Goal: Information Seeking & Learning: Learn about a topic

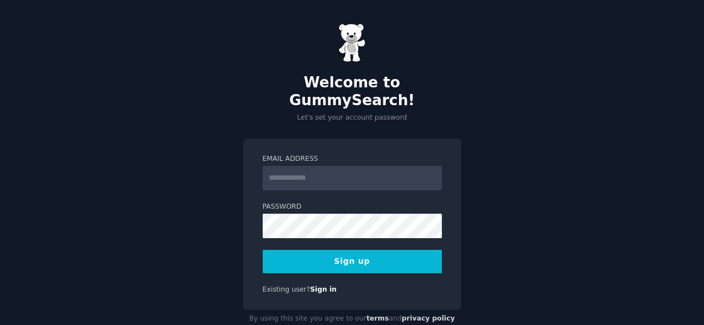
click at [343, 166] on input "Email Address" at bounding box center [352, 178] width 179 height 24
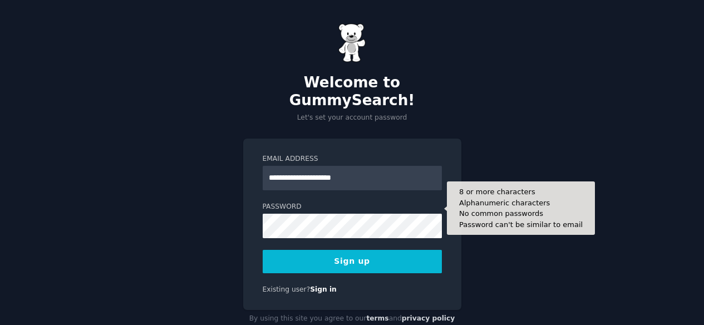
type input "**********"
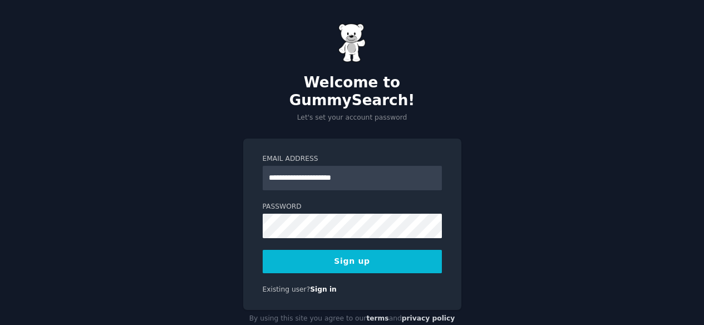
click at [351, 250] on button "Sign up" at bounding box center [352, 261] width 179 height 23
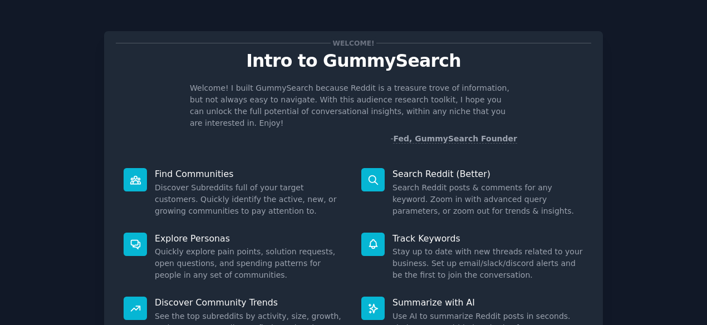
click at [133, 174] on icon at bounding box center [136, 180] width 12 height 12
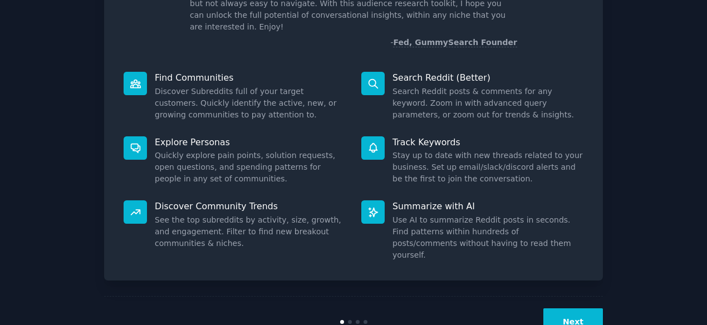
scroll to position [110, 0]
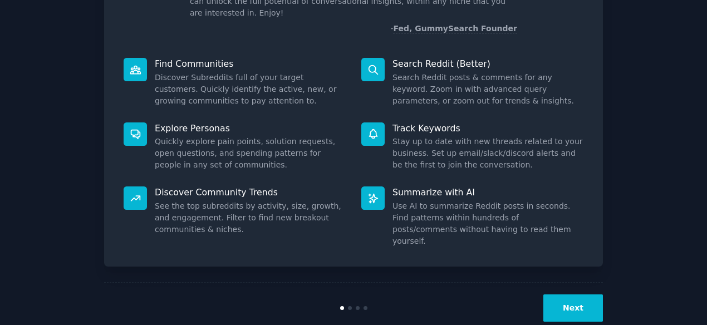
click at [575, 294] on button "Next" at bounding box center [573, 307] width 60 height 27
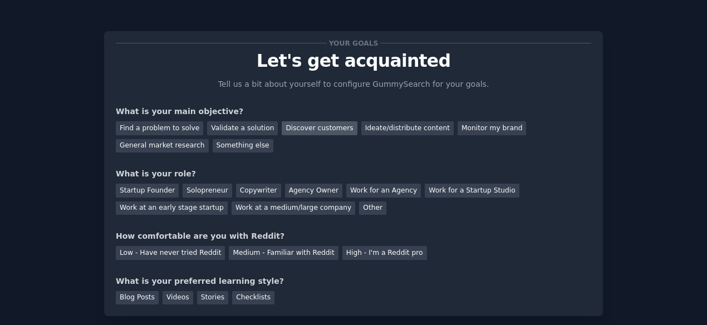
click at [302, 130] on div "Discover customers" at bounding box center [319, 128] width 75 height 14
click at [457, 129] on div "Monitor my brand" at bounding box center [491, 128] width 68 height 14
click at [302, 130] on div "Discover customers" at bounding box center [319, 128] width 75 height 14
click at [228, 201] on div "Work at an early stage startup" at bounding box center [172, 208] width 112 height 14
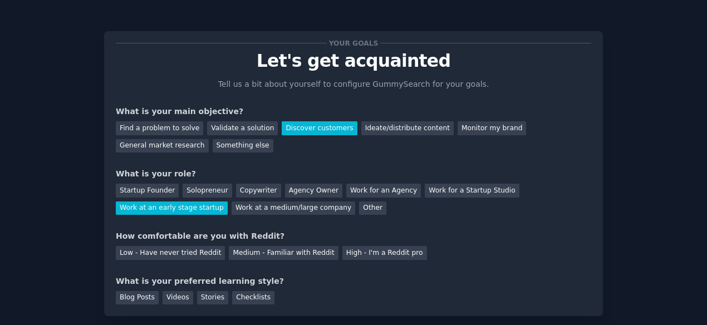
scroll to position [56, 0]
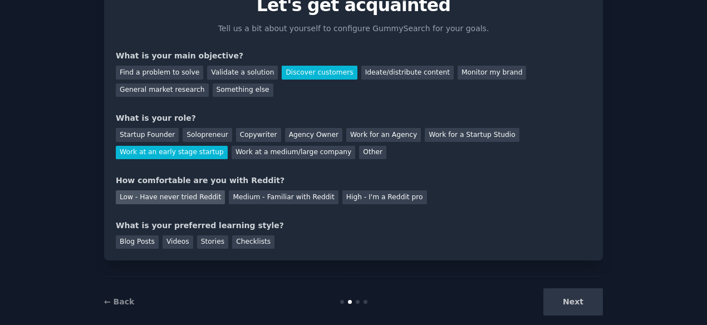
click at [144, 195] on div "Low - Have never tried Reddit" at bounding box center [170, 197] width 109 height 14
click at [144, 242] on div "Blog Posts" at bounding box center [137, 242] width 43 height 14
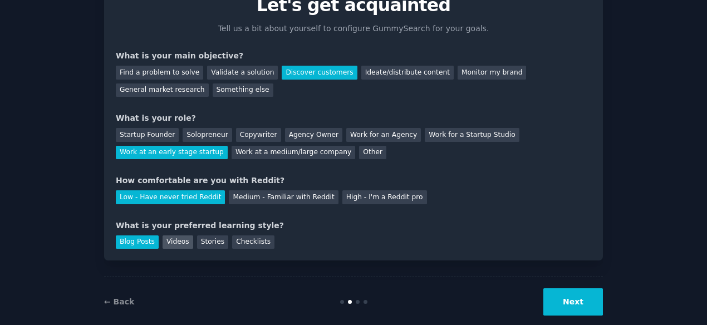
click at [167, 240] on div "Videos" at bounding box center [178, 242] width 31 height 14
click at [578, 302] on button "Next" at bounding box center [573, 301] width 60 height 27
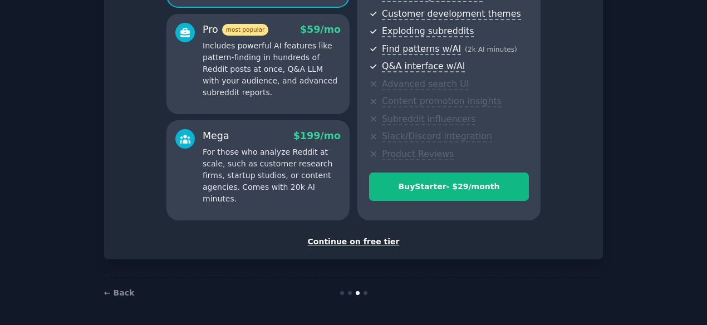
scroll to position [193, 0]
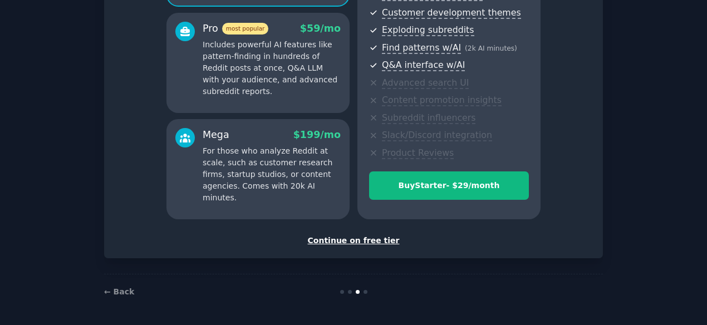
click at [351, 240] on div "Continue on free tier" at bounding box center [353, 241] width 475 height 12
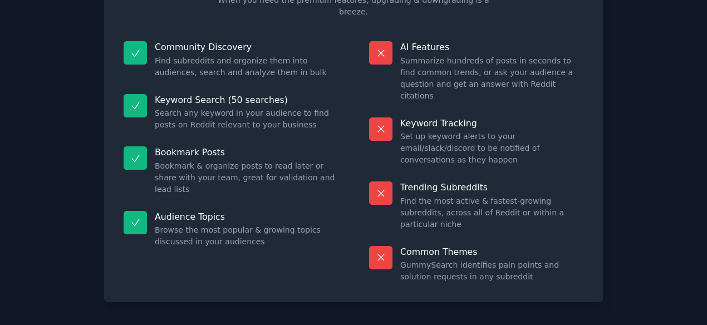
scroll to position [109, 0]
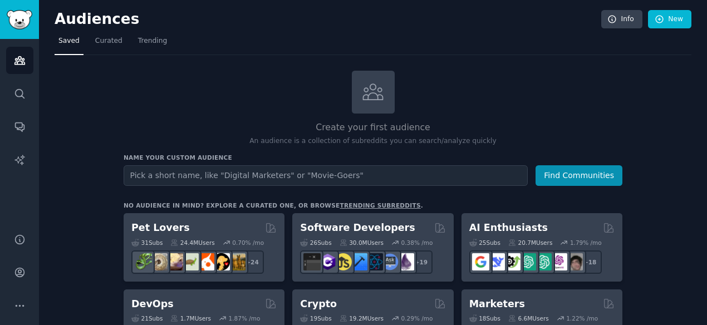
click at [222, 170] on input "text" at bounding box center [326, 175] width 404 height 21
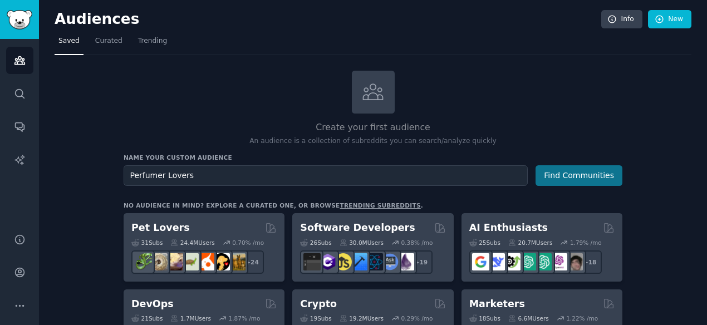
type input "Perfumer Lovers"
click at [577, 175] on button "Find Communities" at bounding box center [578, 175] width 87 height 21
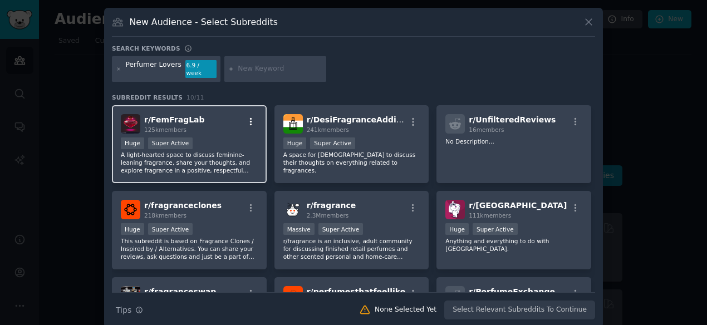
click at [250, 117] on icon "button" at bounding box center [251, 122] width 10 height 10
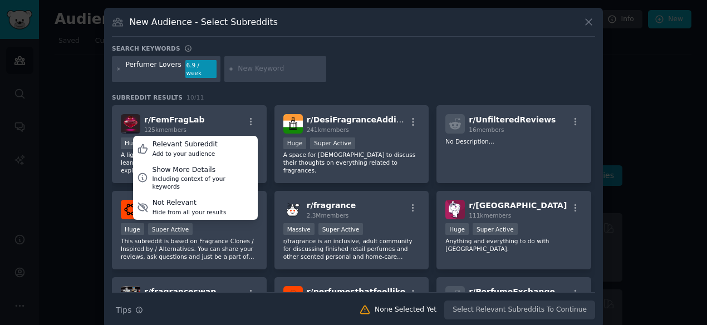
click at [395, 70] on div "Perfumer Lovers 6.9 / week" at bounding box center [353, 70] width 483 height 29
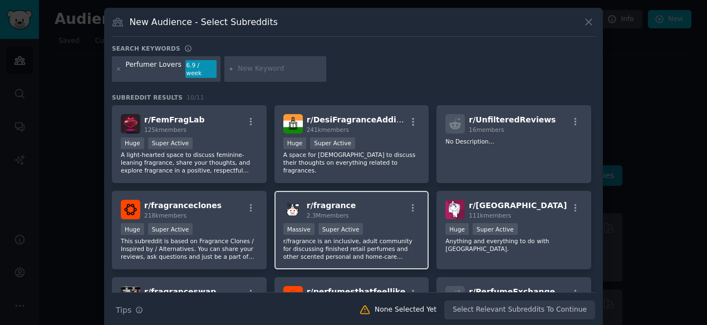
click at [370, 200] on div "r/ fragrance 2.3M members" at bounding box center [351, 209] width 137 height 19
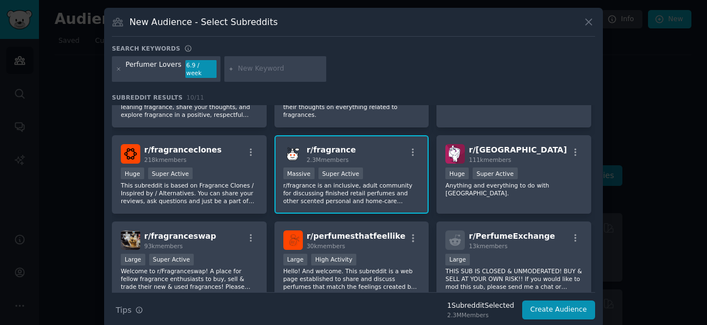
scroll to position [111, 0]
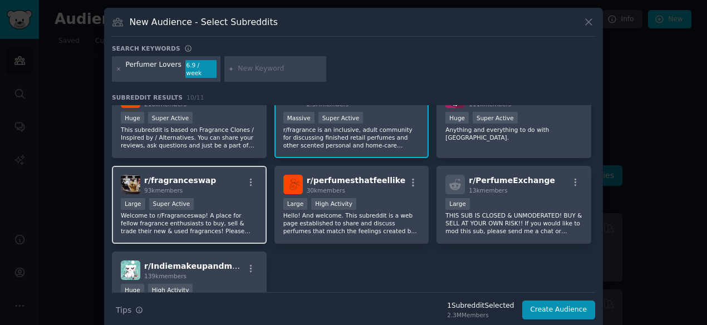
click at [192, 189] on div "r/ fragranceswap 93k members Large Super Active Welcome to r/Fragranceswap! A p…" at bounding box center [189, 205] width 155 height 78
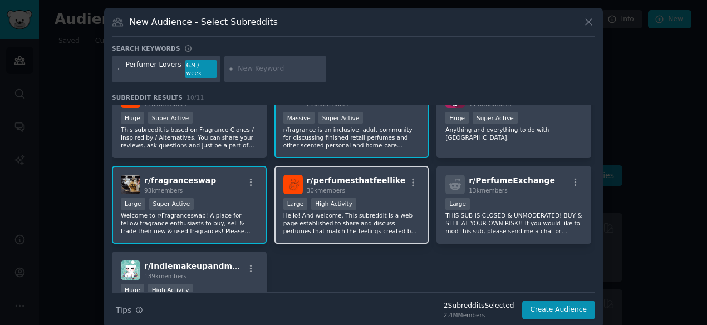
click at [358, 198] on div ">= 80th percentile for submissions / day Large High Activity" at bounding box center [351, 205] width 137 height 14
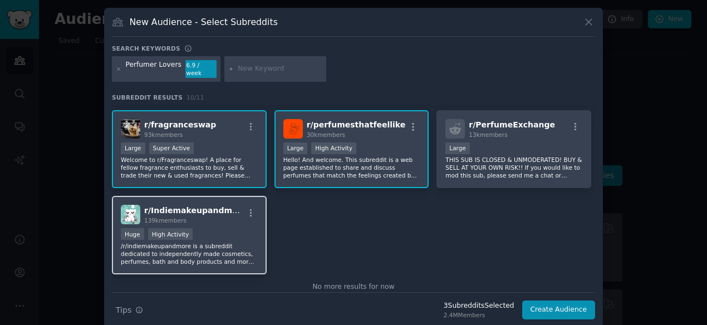
click at [210, 228] on div "Huge High Activity" at bounding box center [189, 235] width 137 height 14
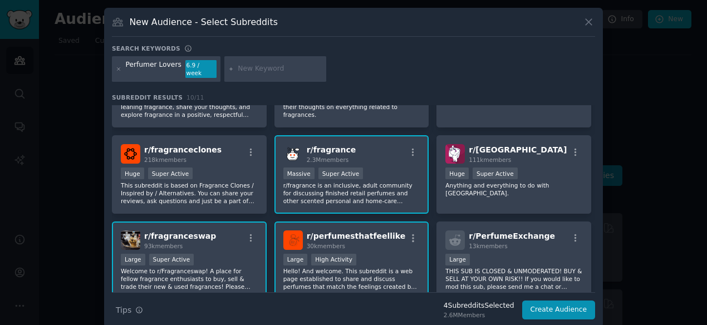
scroll to position [0, 0]
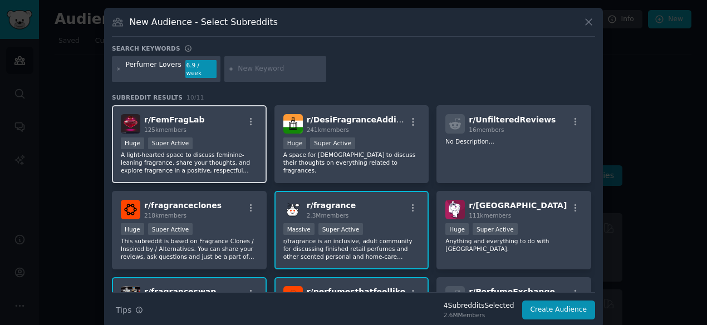
click at [193, 140] on div ">= 95th percentile for submissions / day Huge Super Active" at bounding box center [189, 144] width 137 height 14
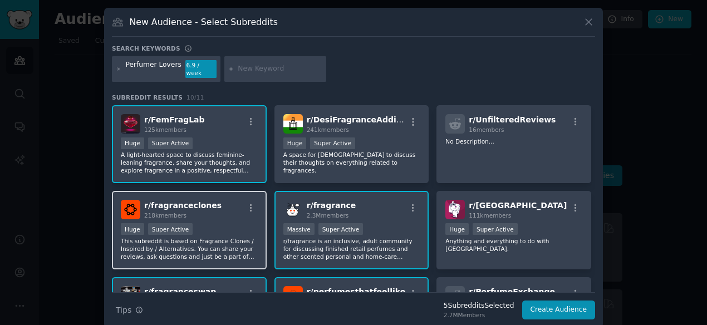
click at [205, 223] on div "Huge Super Active" at bounding box center [189, 230] width 137 height 14
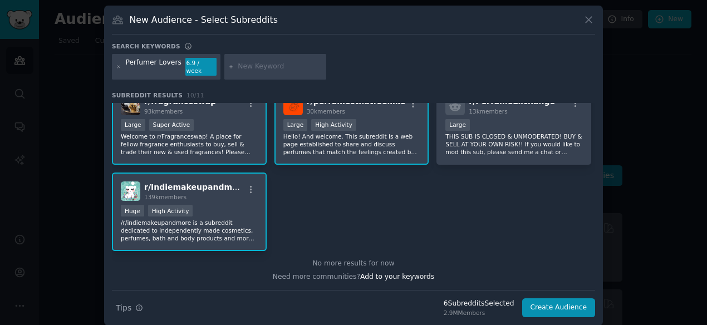
scroll to position [2, 0]
click at [547, 299] on button "Create Audience" at bounding box center [558, 307] width 73 height 19
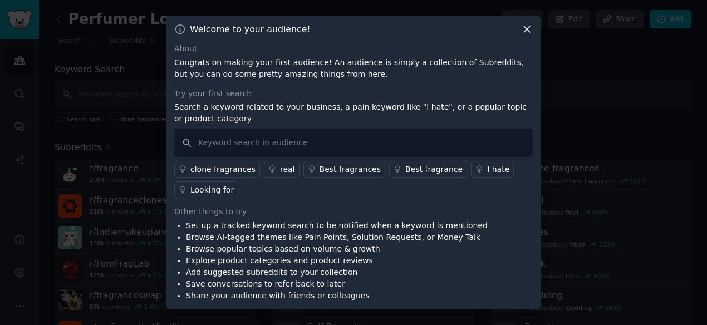
click at [343, 171] on div "Best fragrances" at bounding box center [349, 170] width 61 height 12
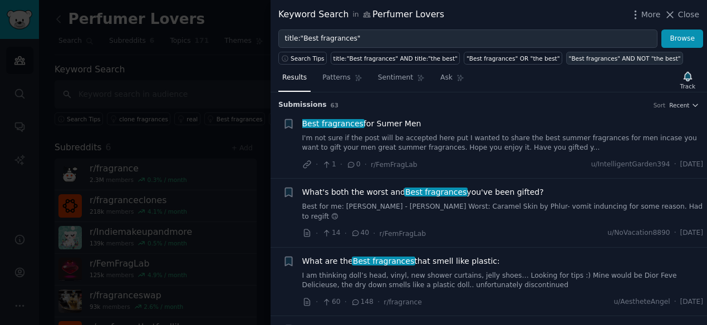
click at [569, 58] on div ""Best fragrances" AND NOT "the best"" at bounding box center [625, 59] width 112 height 8
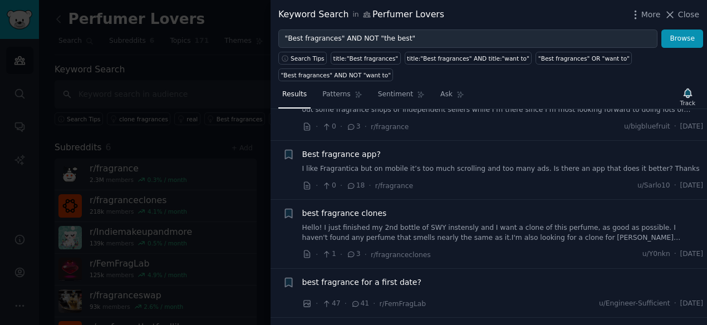
scroll to position [390, 0]
click at [328, 206] on span "best fragrance clones" at bounding box center [344, 212] width 85 height 12
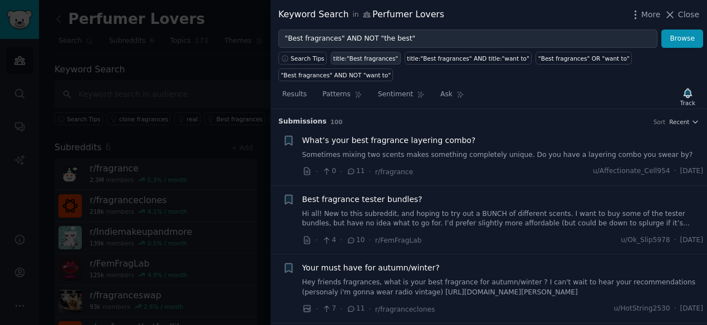
click at [358, 56] on div "title:"Best fragrances"" at bounding box center [365, 59] width 65 height 8
type input "title:"Best fragrances""
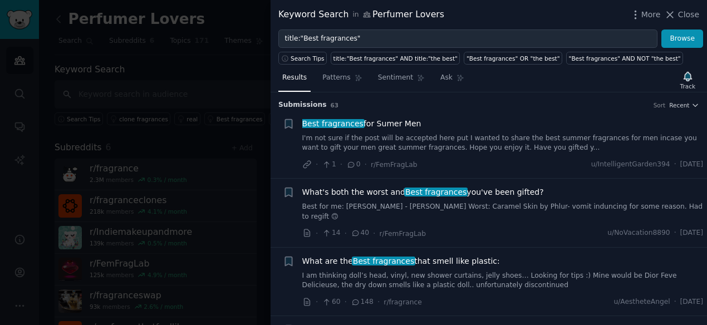
click at [378, 196] on span "What's both the worst and Best fragrances you've been gifted?" at bounding box center [423, 192] width 242 height 12
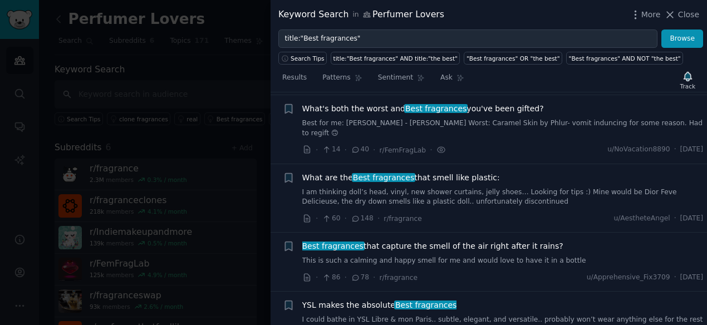
scroll to position [86, 0]
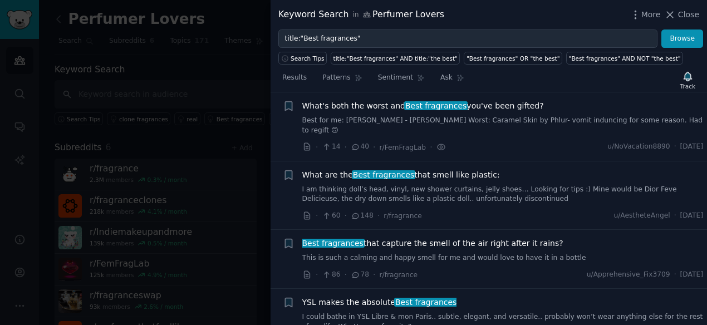
click at [359, 109] on span "What's both the worst and Best fragrances you've been gifted?" at bounding box center [423, 106] width 242 height 12
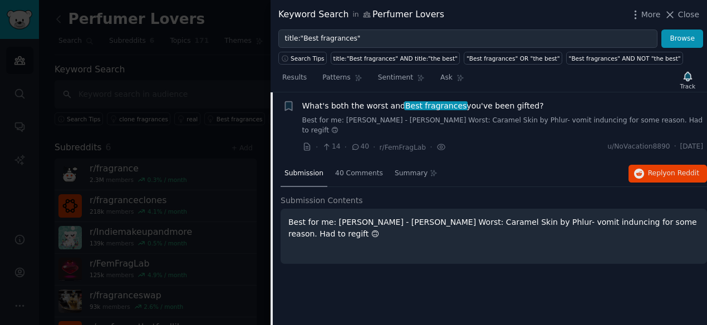
click at [358, 109] on span "What's both the worst and Best fragrances you've been gifted?" at bounding box center [423, 106] width 242 height 12
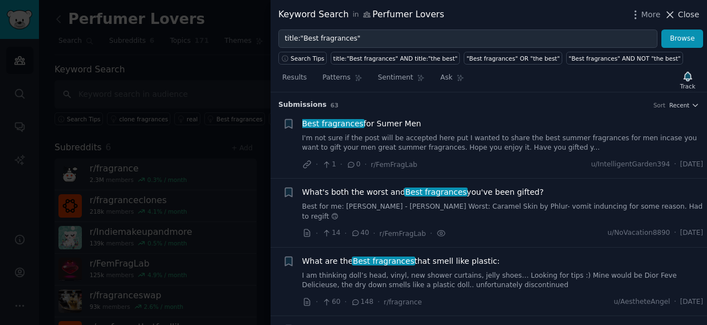
click at [686, 14] on span "Close" at bounding box center [688, 15] width 21 height 12
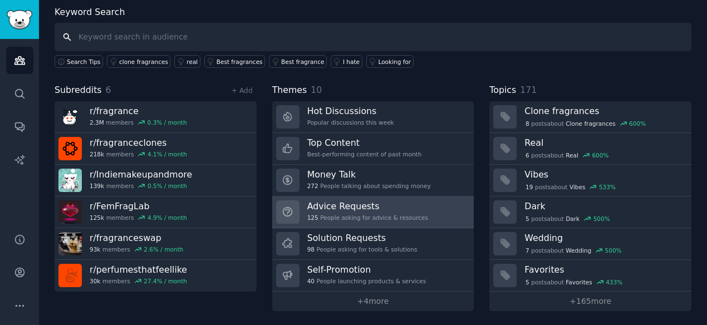
scroll to position [58, 0]
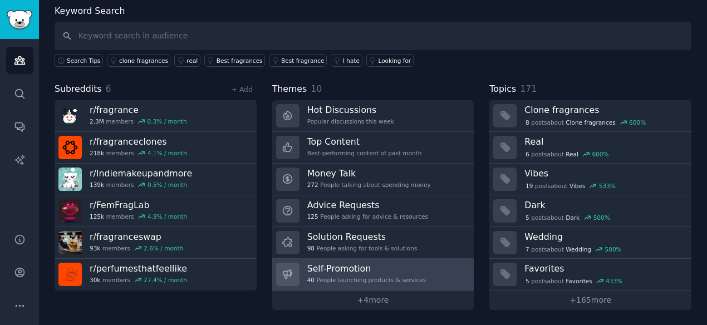
click at [355, 274] on div "Self-Promotion 40 People launching products & services" at bounding box center [366, 274] width 119 height 23
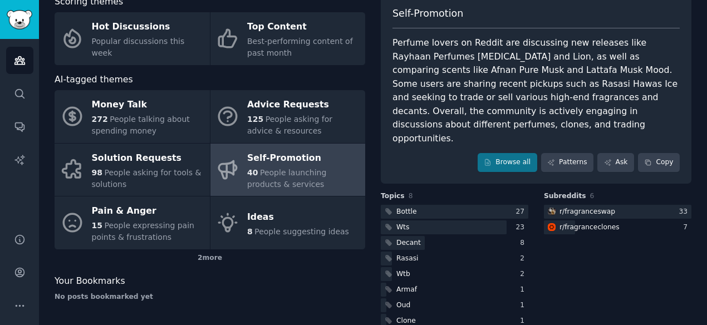
scroll to position [12, 0]
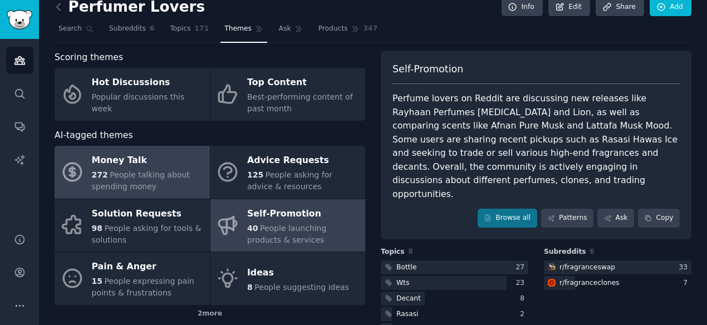
click at [117, 164] on div "Money Talk" at bounding box center [148, 161] width 112 height 18
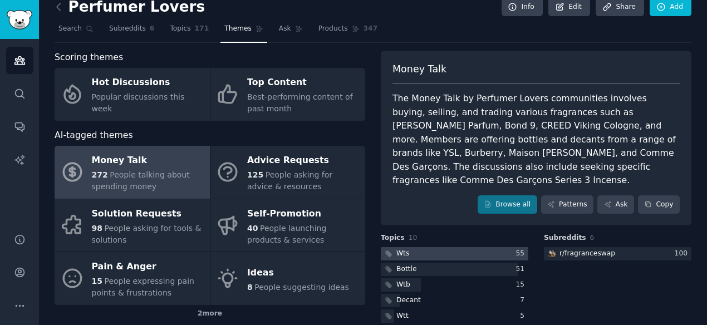
click at [420, 247] on div at bounding box center [454, 254] width 147 height 14
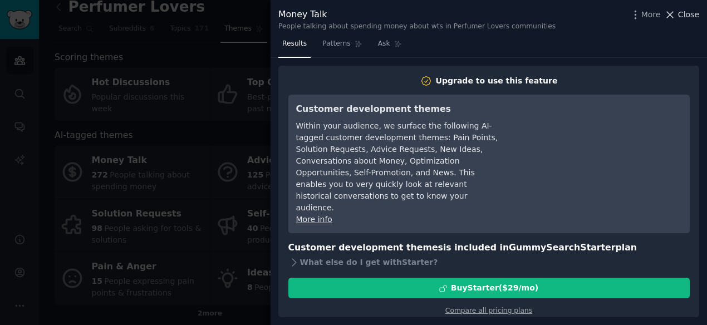
click at [690, 15] on span "Close" at bounding box center [688, 15] width 21 height 12
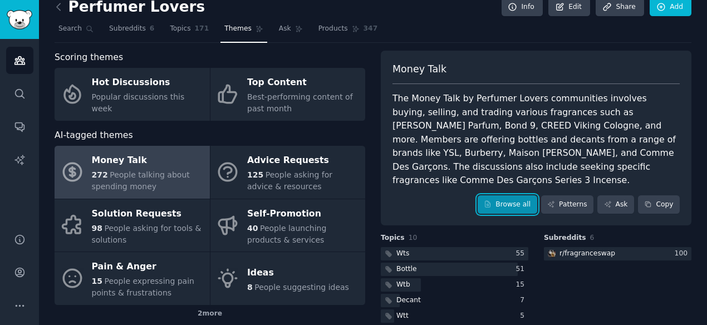
click at [519, 195] on link "Browse all" at bounding box center [507, 204] width 60 height 19
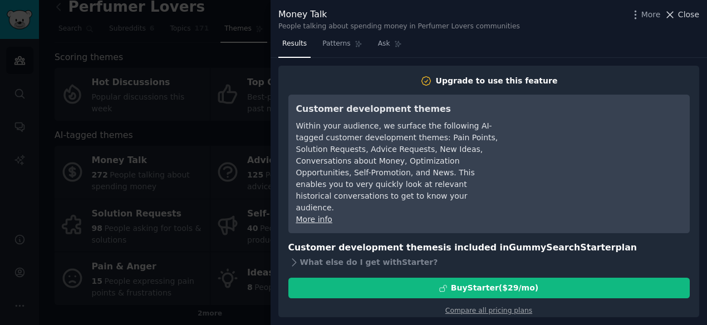
click at [686, 13] on span "Close" at bounding box center [688, 15] width 21 height 12
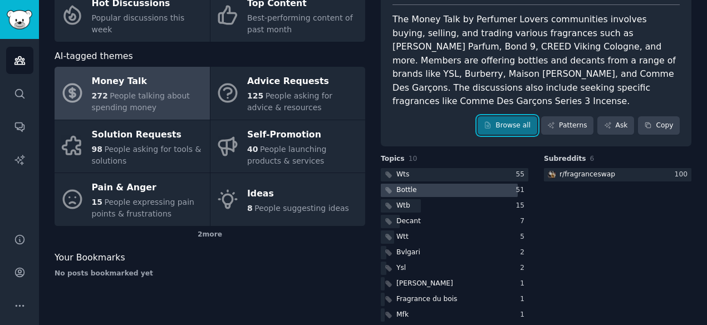
scroll to position [92, 0]
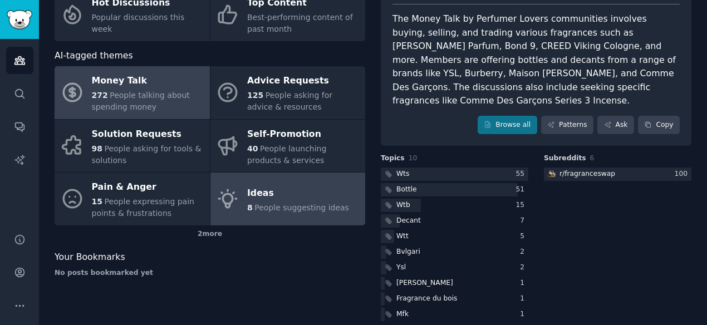
click at [283, 201] on div "Ideas" at bounding box center [298, 193] width 102 height 18
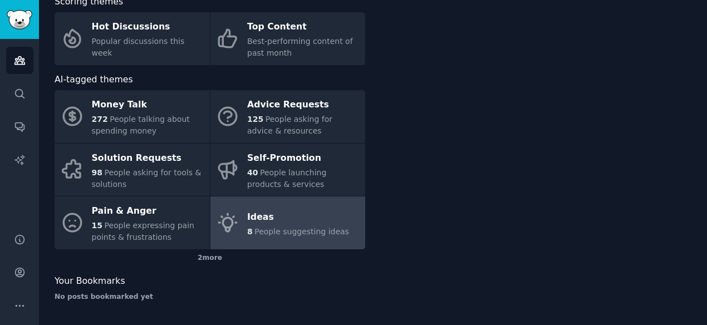
scroll to position [68, 0]
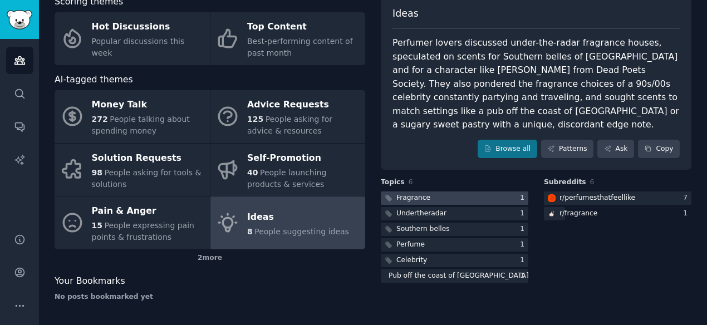
click at [410, 193] on div "Fragrance" at bounding box center [413, 198] width 34 height 10
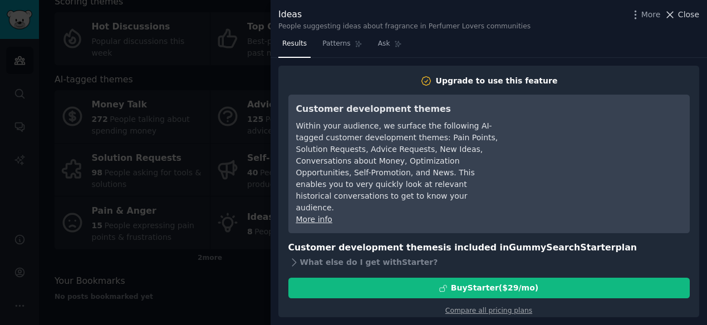
click at [692, 15] on span "Close" at bounding box center [688, 15] width 21 height 12
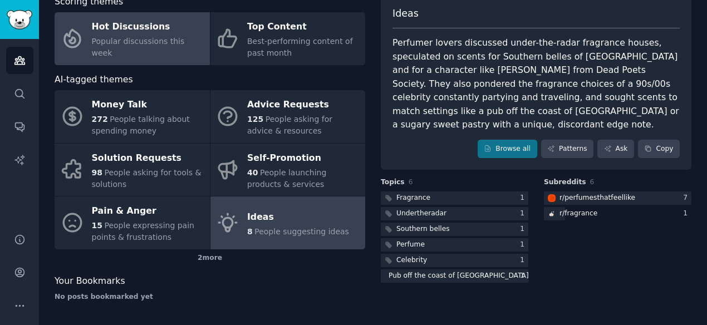
scroll to position [12, 0]
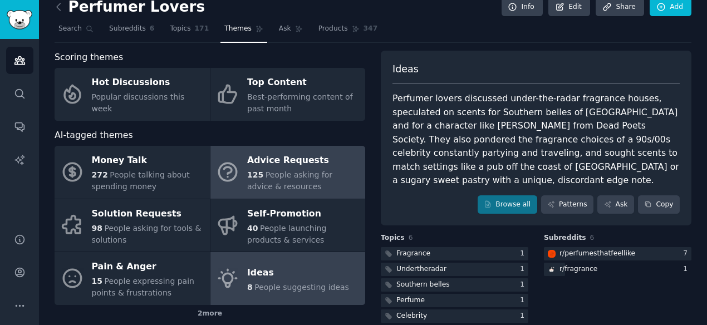
click at [298, 169] on div "Advice Requests" at bounding box center [303, 161] width 112 height 18
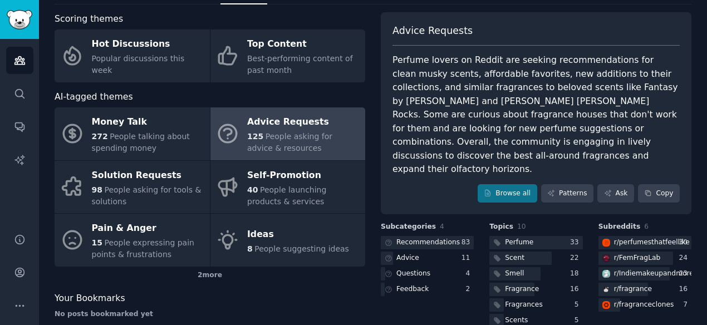
scroll to position [50, 0]
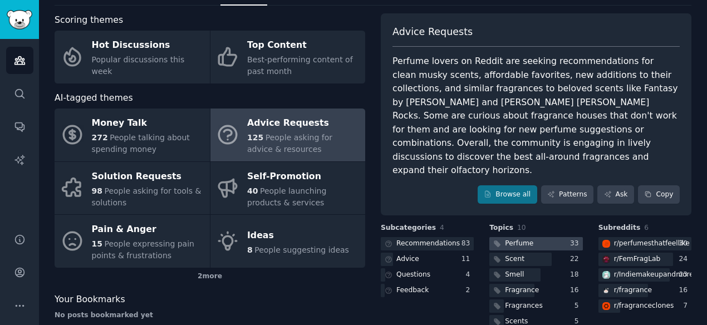
click at [518, 239] on div "Perfume" at bounding box center [519, 244] width 28 height 10
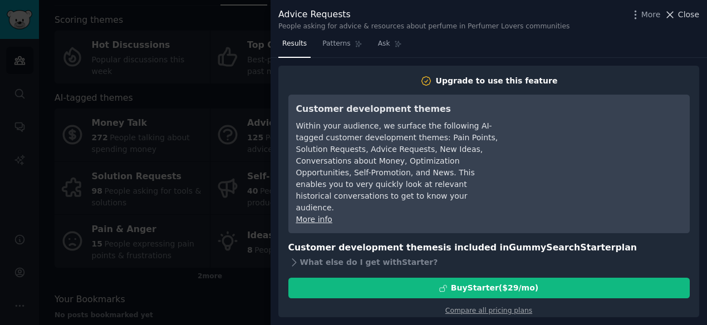
click at [685, 12] on span "Close" at bounding box center [688, 15] width 21 height 12
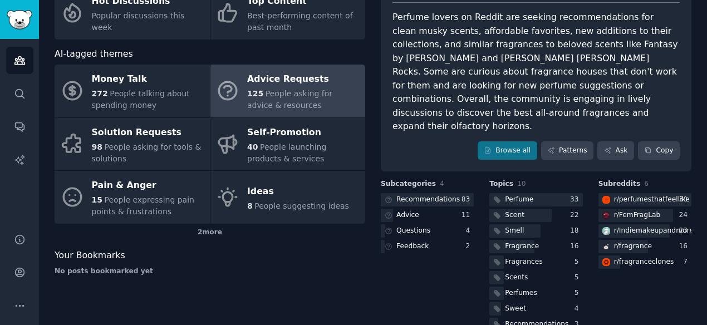
scroll to position [105, 0]
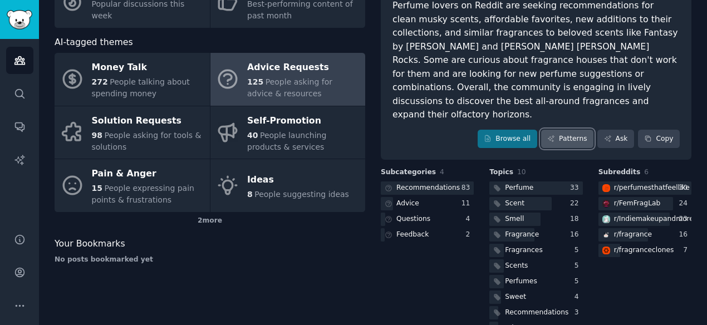
click at [575, 130] on link "Patterns" at bounding box center [567, 139] width 52 height 19
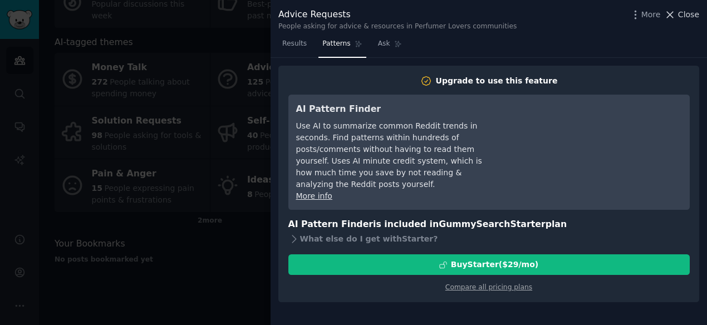
click at [683, 14] on span "Close" at bounding box center [688, 15] width 21 height 12
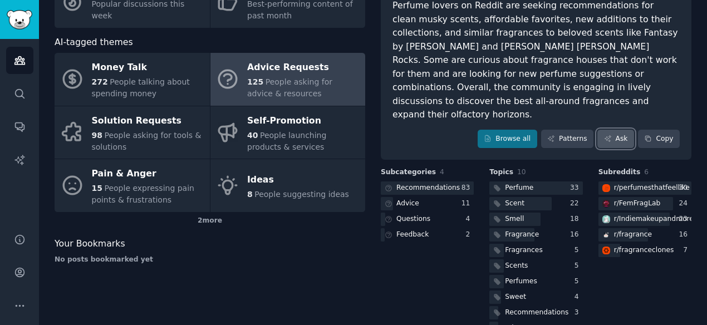
click at [621, 130] on link "Ask" at bounding box center [615, 139] width 37 height 19
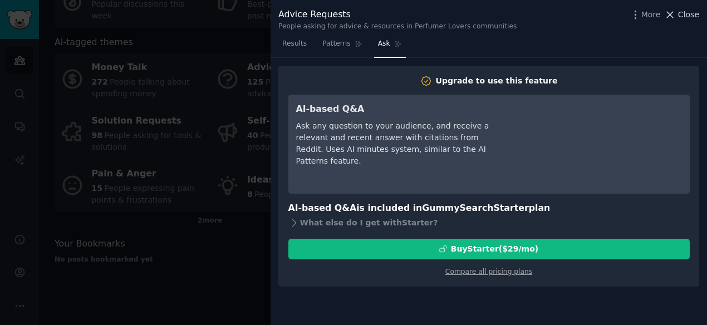
click at [685, 13] on span "Close" at bounding box center [688, 15] width 21 height 12
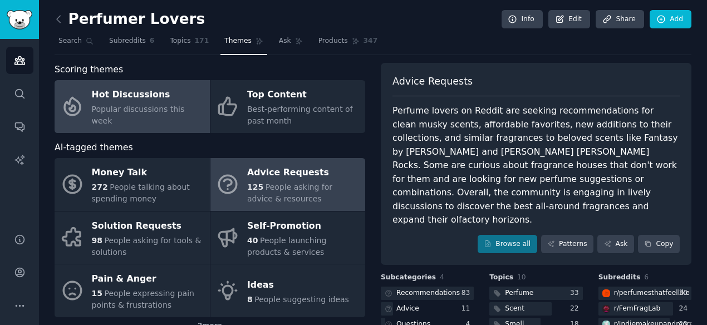
click at [121, 101] on div "Hot Discussions" at bounding box center [148, 95] width 112 height 18
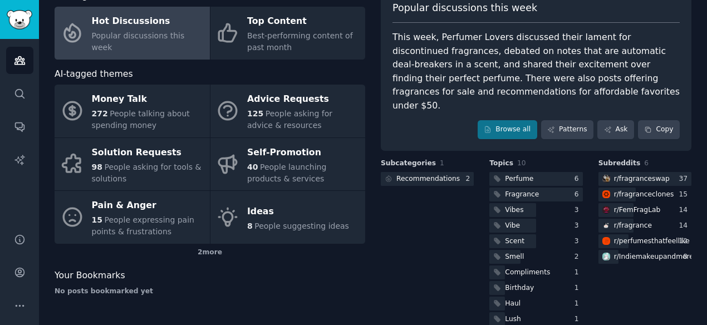
scroll to position [78, 0]
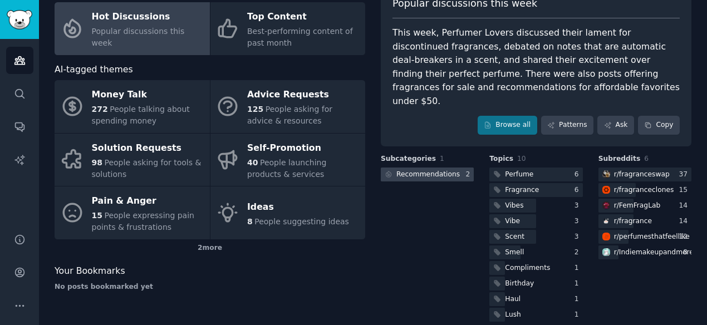
click at [428, 170] on div "Recommendations" at bounding box center [427, 175] width 63 height 10
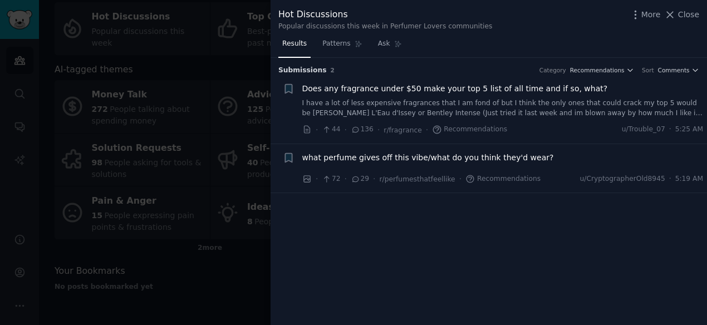
click at [371, 89] on span "Does any fragrance under $50 make your top 5 list of all time and if so, what?" at bounding box center [455, 89] width 306 height 12
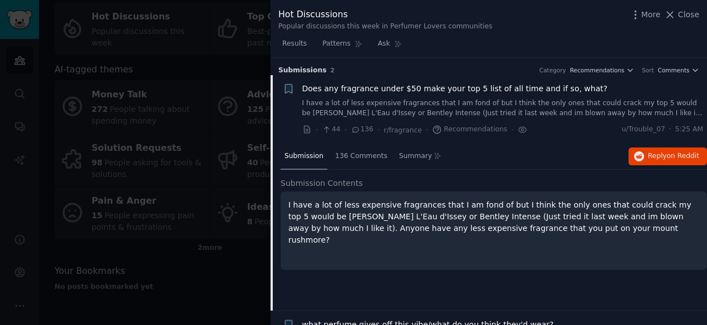
scroll to position [17, 0]
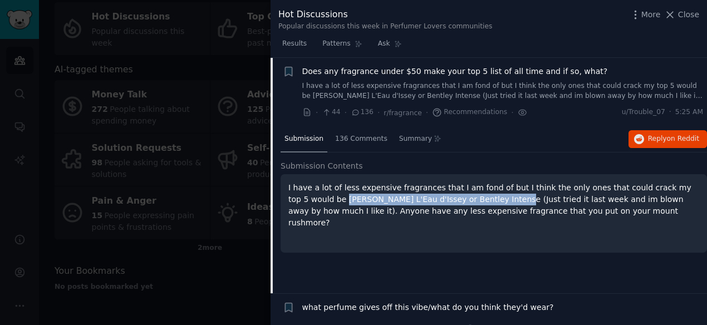
drag, startPoint x: 288, startPoint y: 199, endPoint x: 441, endPoint y: 198, distance: 153.1
click at [441, 198] on p "I have a lot of less expensive fragrances that I am fond of but I think the onl…" at bounding box center [493, 205] width 411 height 47
copy p "[PERSON_NAME] L'Eau d'Issey or Bentley Intense"
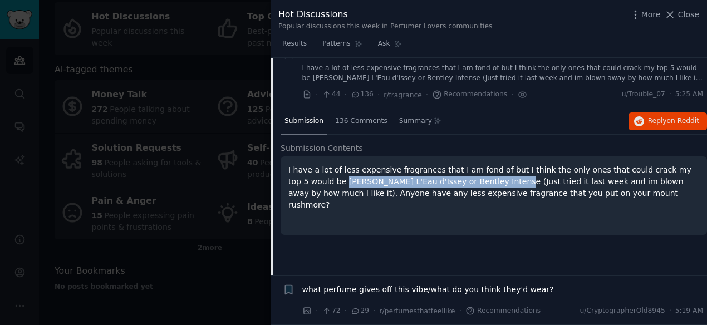
scroll to position [0, 0]
